Goal: Transaction & Acquisition: Subscribe to service/newsletter

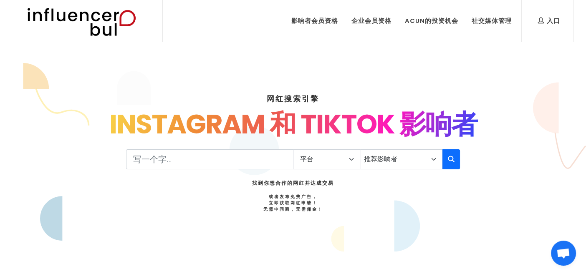
click at [84, 179] on div "网红搜索引擎 Instagram 和 TikTok 影响者 社交媒体现象 影响力营销 为您的品牌提供合作与推广 新一代社交媒体广告 影响者应用 内容创作者搜索…" at bounding box center [293, 180] width 551 height 214
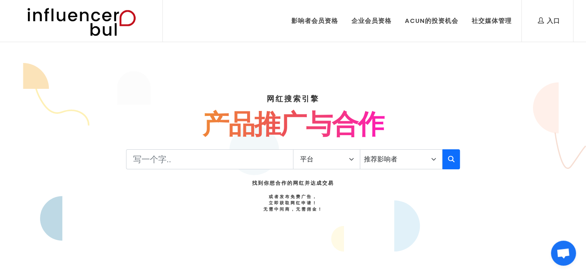
click at [422, 89] on div "网红搜索引擎 Instagram 和 TikTok 影响者 社交媒体现象 影响力营销 为您的品牌提供合作与推广 新一代社交媒体广告 影响者应用 内容创作者搜索…" at bounding box center [293, 180] width 551 height 214
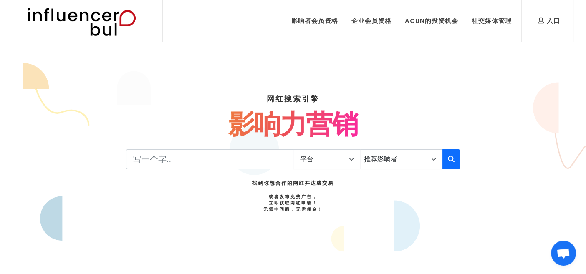
click at [391, 85] on div "网红搜索引擎 Instagram 和 TikTok 影响者 社交媒体现象 影响力营销 为您的品牌提供合作与推广 新一代社交媒体广告 影响者应用 内容创作者搜索…" at bounding box center [293, 180] width 551 height 214
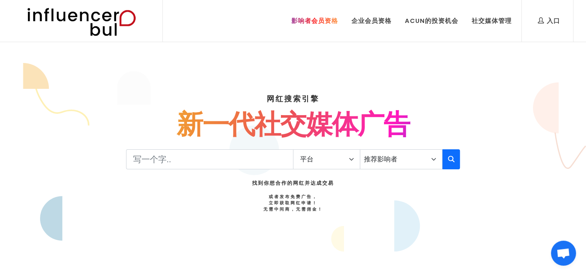
click at [336, 18] on font "影响者会员资格" at bounding box center [315, 20] width 47 height 9
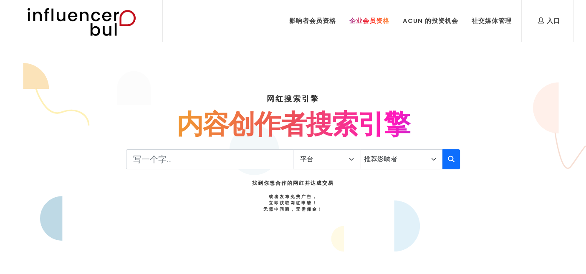
click at [378, 21] on font "企业会员资格" at bounding box center [370, 20] width 40 height 9
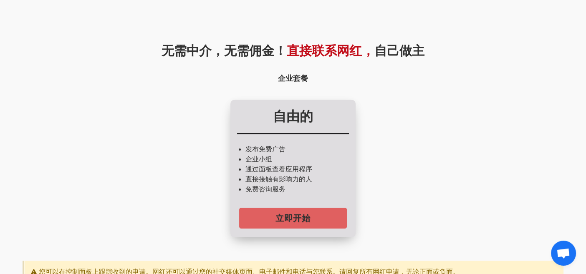
scroll to position [84, 0]
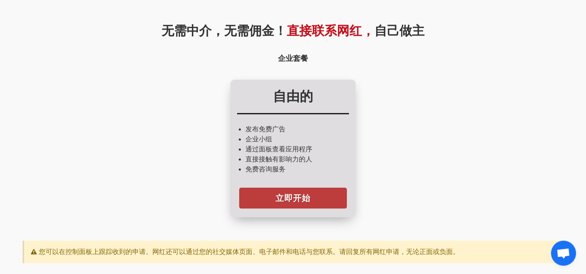
click at [291, 194] on font "立即开始" at bounding box center [293, 199] width 35 height 12
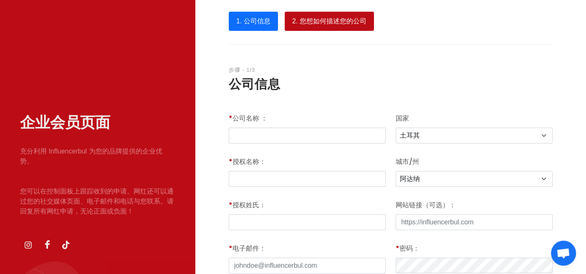
scroll to position [84, 0]
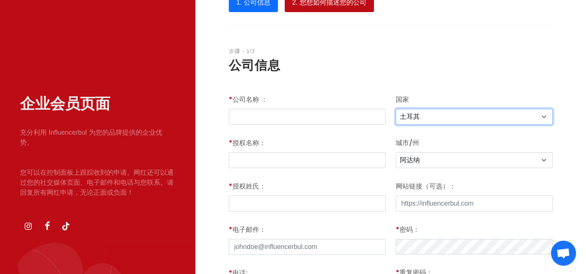
click at [435, 118] on select "土耳其 阿富汗 阿尔巴尼亚 阿尔及利亚 美属萨摩亚 安道尔 安哥拉 安圭拉 南极洲 安提瓜和巴布达 阿根廷 亚美尼亚 阿鲁巴 澳大利亚 奥地利 阿塞拜疆 巴哈…" at bounding box center [474, 117] width 157 height 16
select select "196"
click at [396, 109] on select "土耳其 阿富汗 阿尔巴尼亚 阿尔及利亚 美属萨摩亚 安道尔 安哥拉 安圭拉 南极洲 安提瓜和巴布达 阿根廷 亚美尼亚 阿鲁巴 澳大利亚 奥地利 阿塞拜疆 巴哈…" at bounding box center [474, 117] width 157 height 16
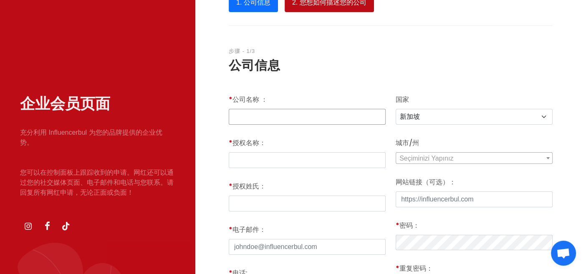
click at [334, 111] on input "* 公司名称 ：" at bounding box center [307, 117] width 157 height 16
type input "SPREADFUN PTE.LTD."
click at [299, 162] on input "text" at bounding box center [307, 160] width 157 height 16
type input "Winnie"
click at [339, 204] on input "* 授权名称：" at bounding box center [307, 204] width 157 height 16
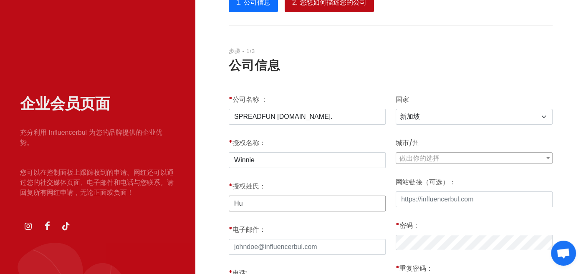
type input "Hu"
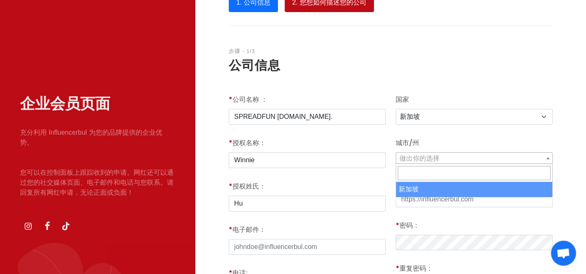
click at [434, 162] on font "做出你的选择" at bounding box center [420, 158] width 40 height 7
select select "3186"
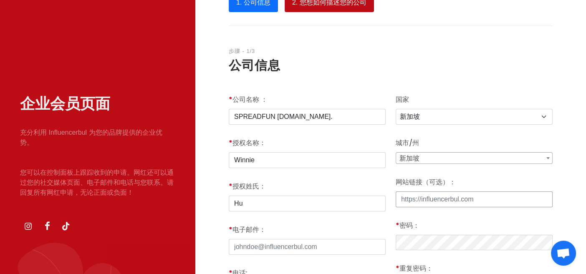
click at [426, 198] on input "网站链接（可选）：" at bounding box center [474, 200] width 157 height 16
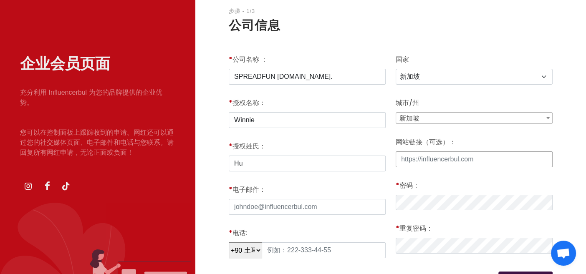
scroll to position [167, 0]
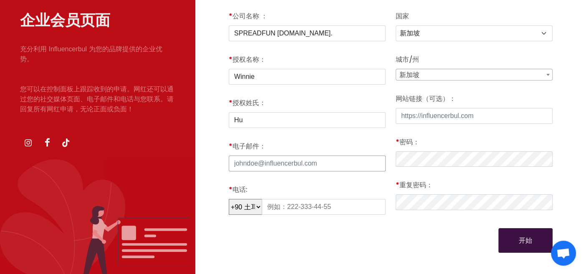
click at [363, 159] on input "* 电子邮件：" at bounding box center [307, 164] width 157 height 16
type input "[EMAIL_ADDRESS][DOMAIN_NAME]"
click at [362, 212] on input "text" at bounding box center [324, 207] width 124 height 16
click at [254, 209] on select "+90 土耳其 93 阿富汗 355 阿尔巴尼亚 213 阿尔及利亚 1684年 美属萨摩亚 376 安道尔 244 安哥拉 1264 安圭拉 0 南极洲 1…" at bounding box center [245, 207] width 33 height 16
select select "86"
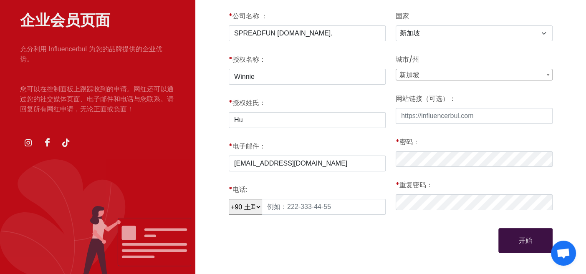
click at [229, 200] on select "+90 土耳其 93 阿富汗 355 阿尔巴尼亚 213 阿尔及利亚 1684年 美属萨摩亚 376 安道尔 244 安哥拉 1264 安圭拉 0 南极洲 1…" at bounding box center [245, 207] width 33 height 16
click at [312, 207] on input "text" at bounding box center [324, 207] width 124 height 16
click at [276, 212] on input "13531399619" at bounding box center [324, 207] width 124 height 16
type input "13531399619"
click at [332, 206] on input "13531399619" at bounding box center [324, 207] width 124 height 16
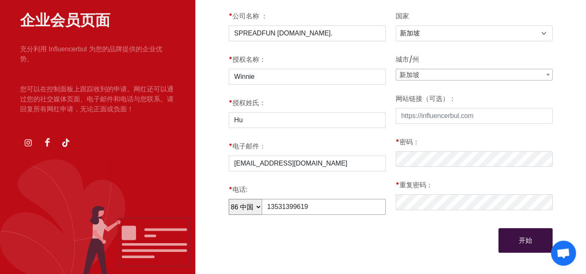
click at [287, 209] on input "13531399619" at bounding box center [324, 207] width 124 height 16
click at [526, 238] on font "开始" at bounding box center [525, 240] width 13 height 7
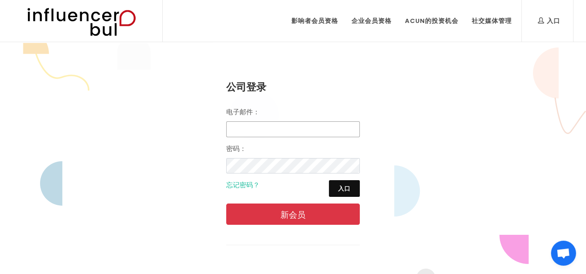
type input "[EMAIL_ADDRESS][DOMAIN_NAME]"
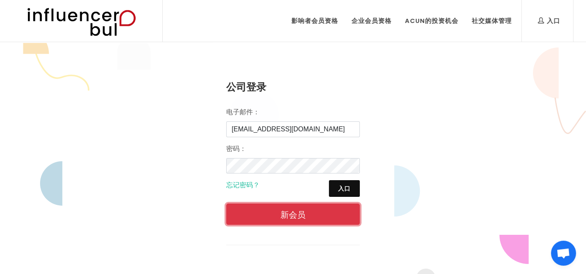
click at [288, 216] on font "新会员" at bounding box center [293, 215] width 25 height 9
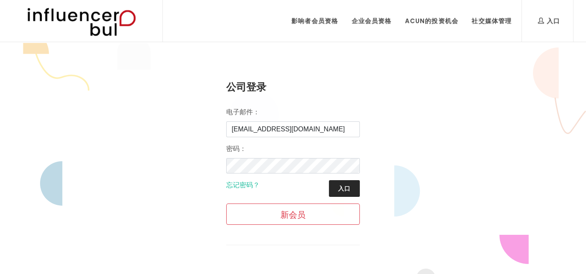
click at [343, 188] on font "入口" at bounding box center [344, 188] width 13 height 7
